Goal: Use online tool/utility: Utilize a website feature to perform a specific function

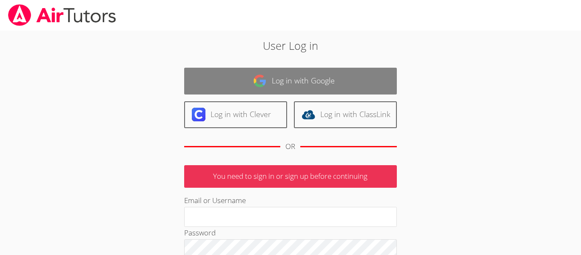
click at [349, 74] on link "Log in with Google" at bounding box center [290, 81] width 213 height 27
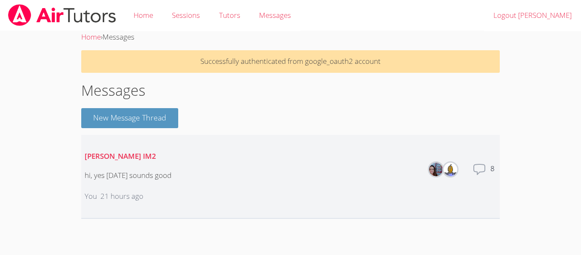
click at [478, 172] on icon at bounding box center [479, 169] width 14 height 14
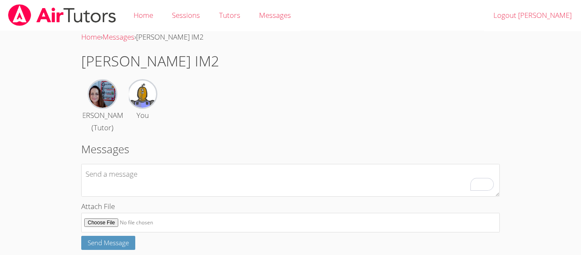
click at [267, 116] on div "Leah Hoff (Tutor) You" at bounding box center [290, 106] width 418 height 55
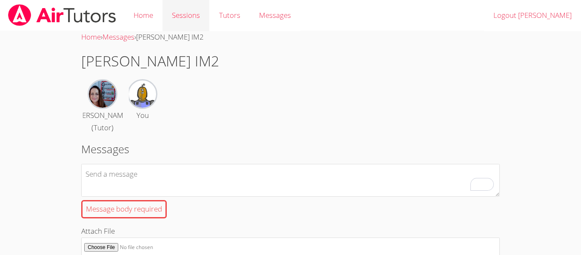
click at [187, 14] on link "Sessions" at bounding box center [185, 15] width 47 height 31
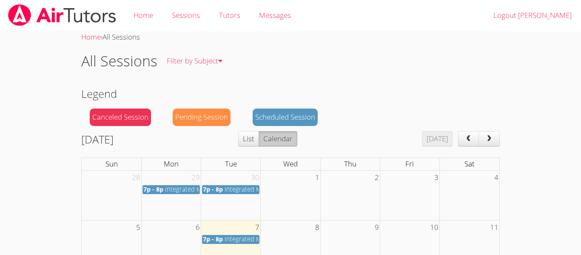
click at [213, 189] on span "7p - 8p" at bounding box center [213, 189] width 20 height 8
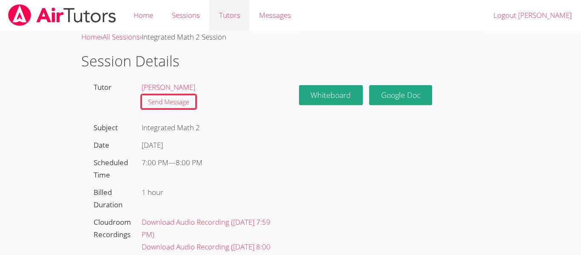
click at [240, 21] on link "Tutors" at bounding box center [229, 15] width 40 height 31
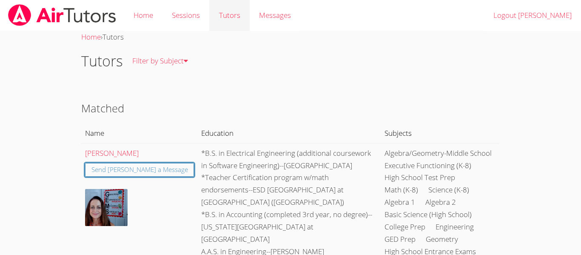
click at [222, 14] on link "Tutors" at bounding box center [229, 15] width 40 height 31
click at [191, 22] on link "Sessions" at bounding box center [185, 15] width 47 height 31
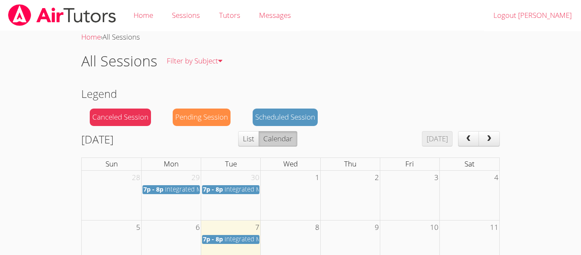
click at [264, 117] on div "Scheduled Session" at bounding box center [285, 116] width 65 height 17
click at [242, 188] on span "Integrated Math 2" at bounding box center [250, 189] width 51 height 8
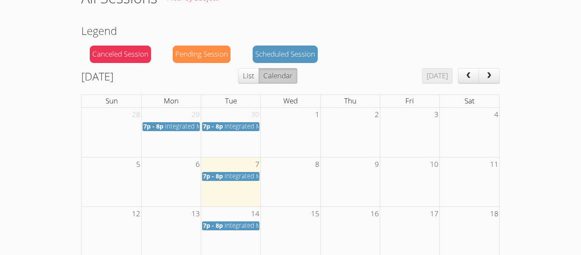
scroll to position [72, 0]
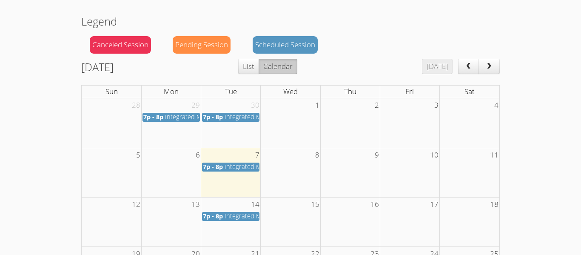
click at [215, 167] on span "7p - 8p" at bounding box center [213, 166] width 20 height 8
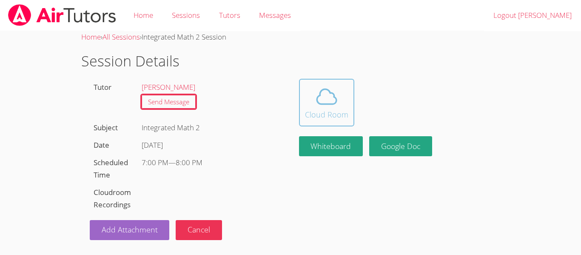
click at [321, 118] on div "Cloud Room" at bounding box center [326, 114] width 43 height 12
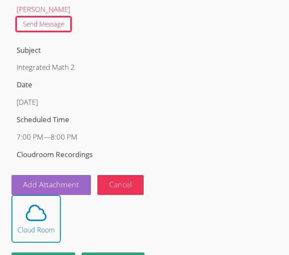
scroll to position [125, 0]
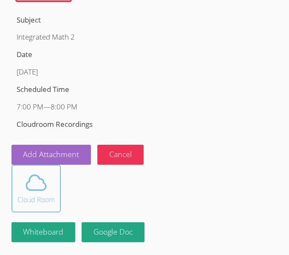
click at [48, 184] on icon at bounding box center [36, 183] width 24 height 24
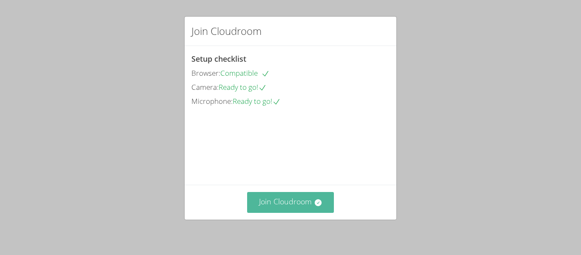
click at [302, 205] on button "Join Cloudroom" at bounding box center [290, 202] width 87 height 21
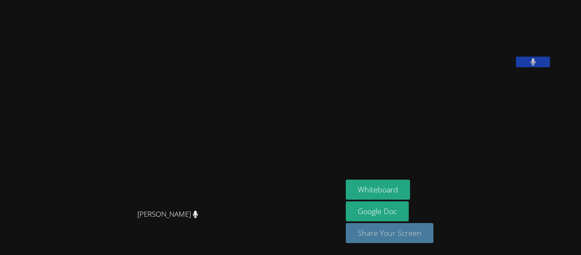
click at [417, 231] on button "Share Your Screen" at bounding box center [390, 233] width 88 height 20
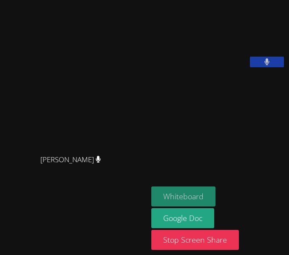
click at [187, 190] on button "Whiteboard" at bounding box center [183, 196] width 64 height 20
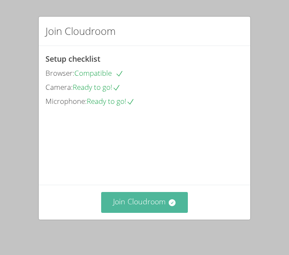
click at [156, 199] on button "Join Cloudroom" at bounding box center [144, 202] width 87 height 21
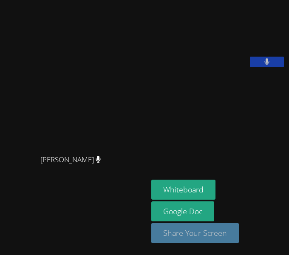
click at [208, 232] on button "Share Your Screen" at bounding box center [195, 233] width 88 height 20
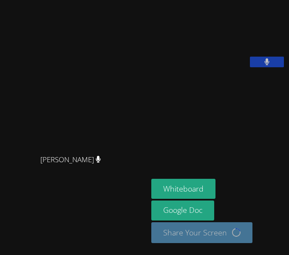
click at [244, 205] on div "Whiteboard Google Doc Share Your Screen Loading..." at bounding box center [218, 214] width 134 height 71
click at [235, 206] on div "Whiteboard Google Doc Share Your Screen Loading..." at bounding box center [218, 214] width 134 height 71
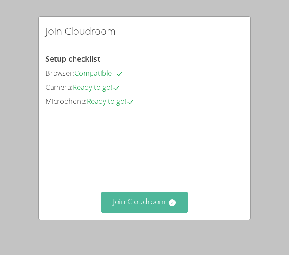
click at [146, 203] on button "Join Cloudroom" at bounding box center [144, 202] width 87 height 21
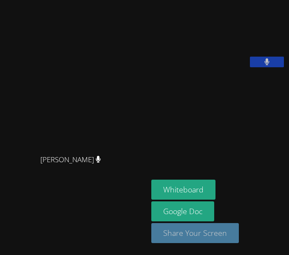
click at [213, 229] on button "Share Your Screen" at bounding box center [195, 233] width 88 height 20
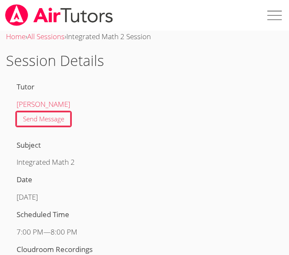
scroll to position [125, 0]
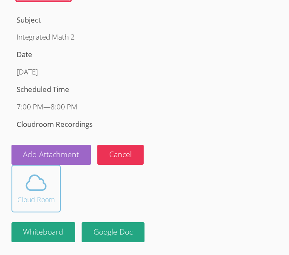
click at [36, 197] on div "Cloud Room" at bounding box center [35, 199] width 37 height 10
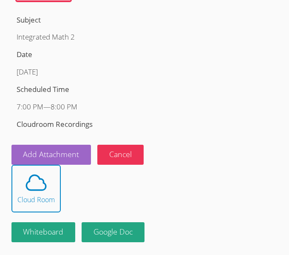
click at [177, 133] on div at bounding box center [144, 135] width 267 height 5
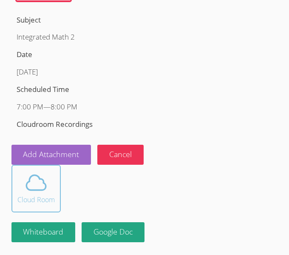
click at [46, 180] on icon at bounding box center [36, 183] width 24 height 24
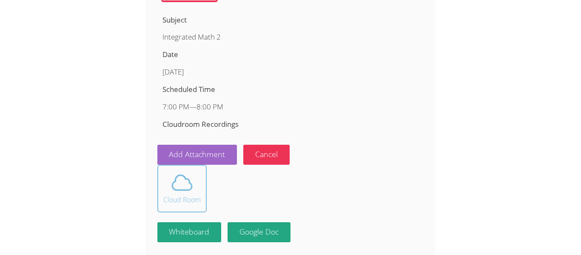
scroll to position [0, 0]
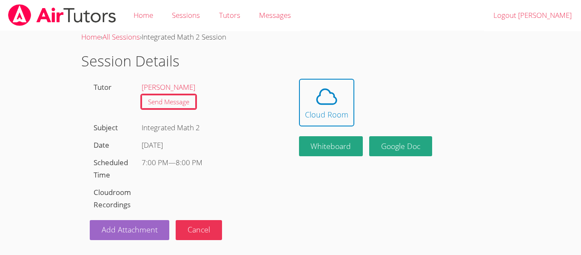
click at [249, 65] on h1 "Session Details" at bounding box center [290, 61] width 418 height 22
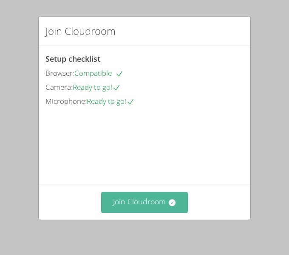
click at [131, 196] on button "Join Cloudroom" at bounding box center [144, 202] width 87 height 21
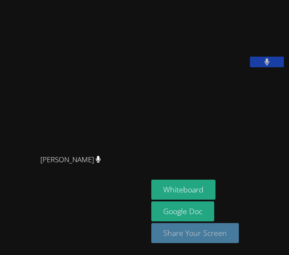
click at [177, 235] on button "Share Your Screen" at bounding box center [195, 233] width 88 height 20
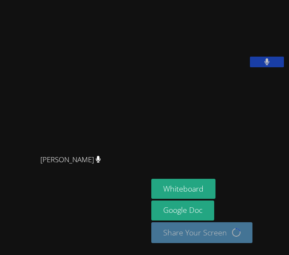
click at [267, 216] on div "Whiteboard Google Doc Share Your Screen Loading..." at bounding box center [218, 214] width 134 height 71
click at [250, 216] on div "Whiteboard Google Doc Share Your Screen Loading..." at bounding box center [218, 214] width 134 height 71
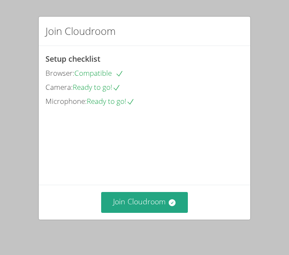
click at [174, 196] on button "Join Cloudroom" at bounding box center [144, 202] width 87 height 21
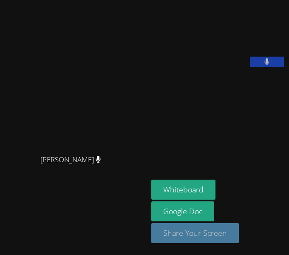
click at [206, 233] on button "Share Your Screen" at bounding box center [195, 233] width 88 height 20
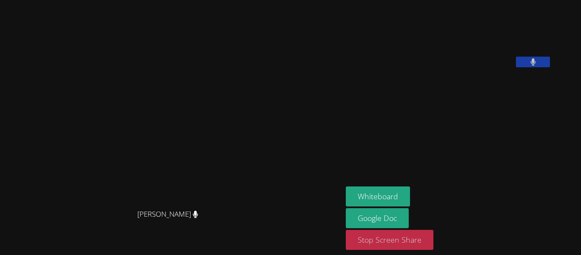
click at [289, 235] on button "Stop Screen Share" at bounding box center [390, 240] width 88 height 20
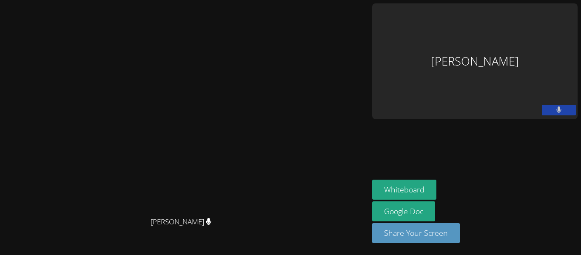
scroll to position [14, 0]
